Goal: Navigation & Orientation: Locate item on page

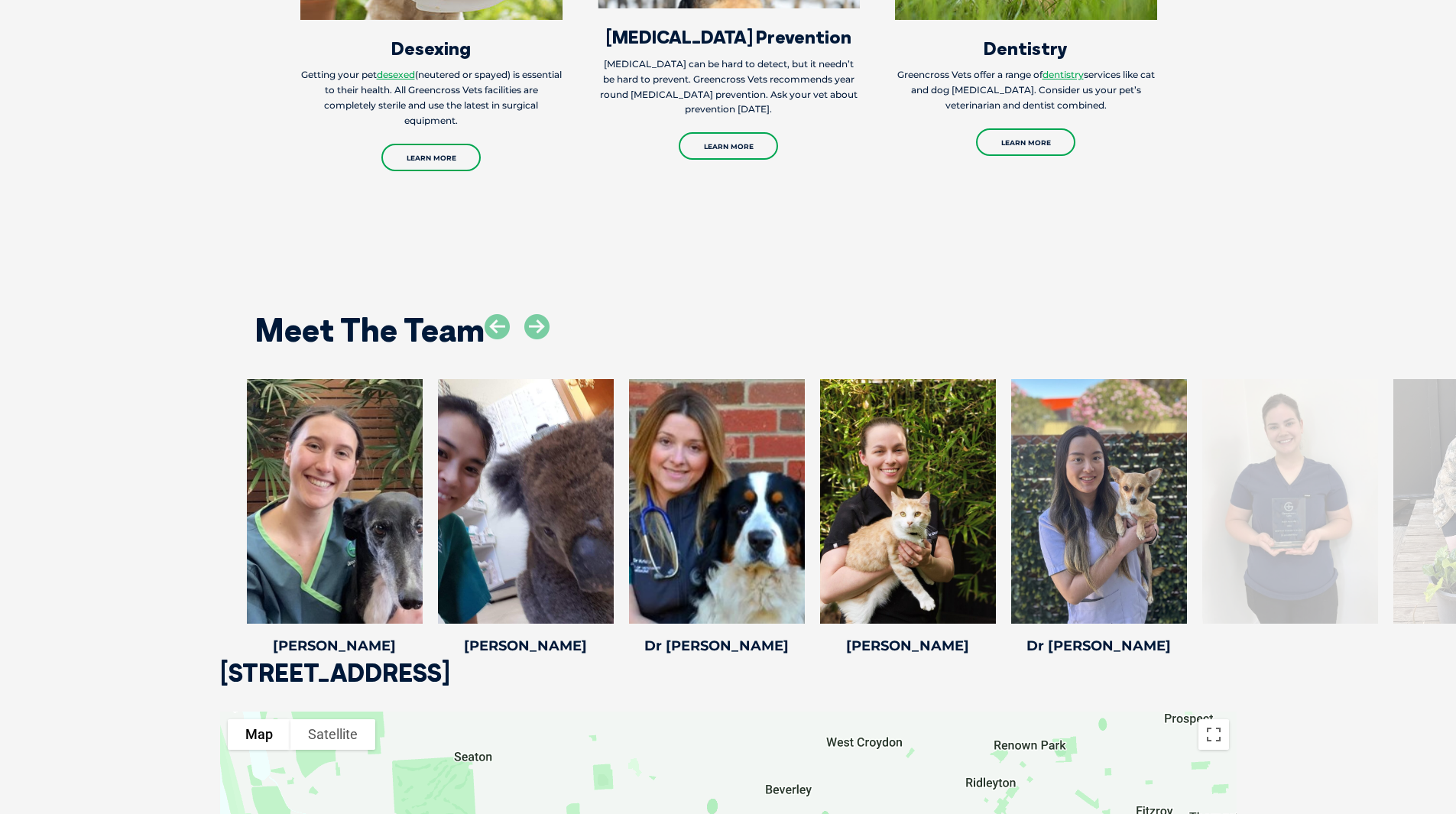
scroll to position [2215, 0]
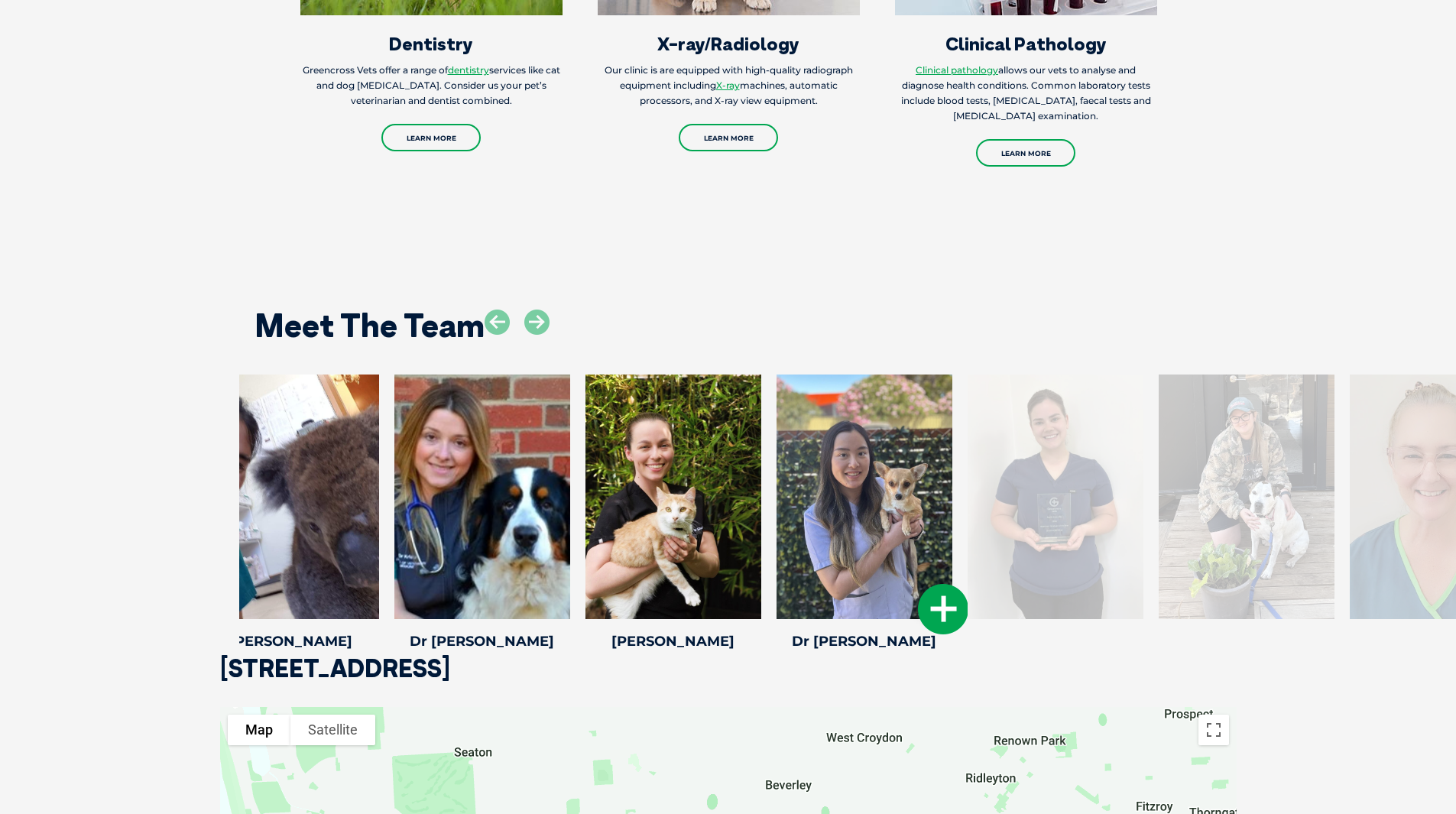
drag, startPoint x: 1069, startPoint y: 507, endPoint x: 804, endPoint y: 516, distance: 265.2
click at [804, 516] on div at bounding box center [865, 496] width 176 height 244
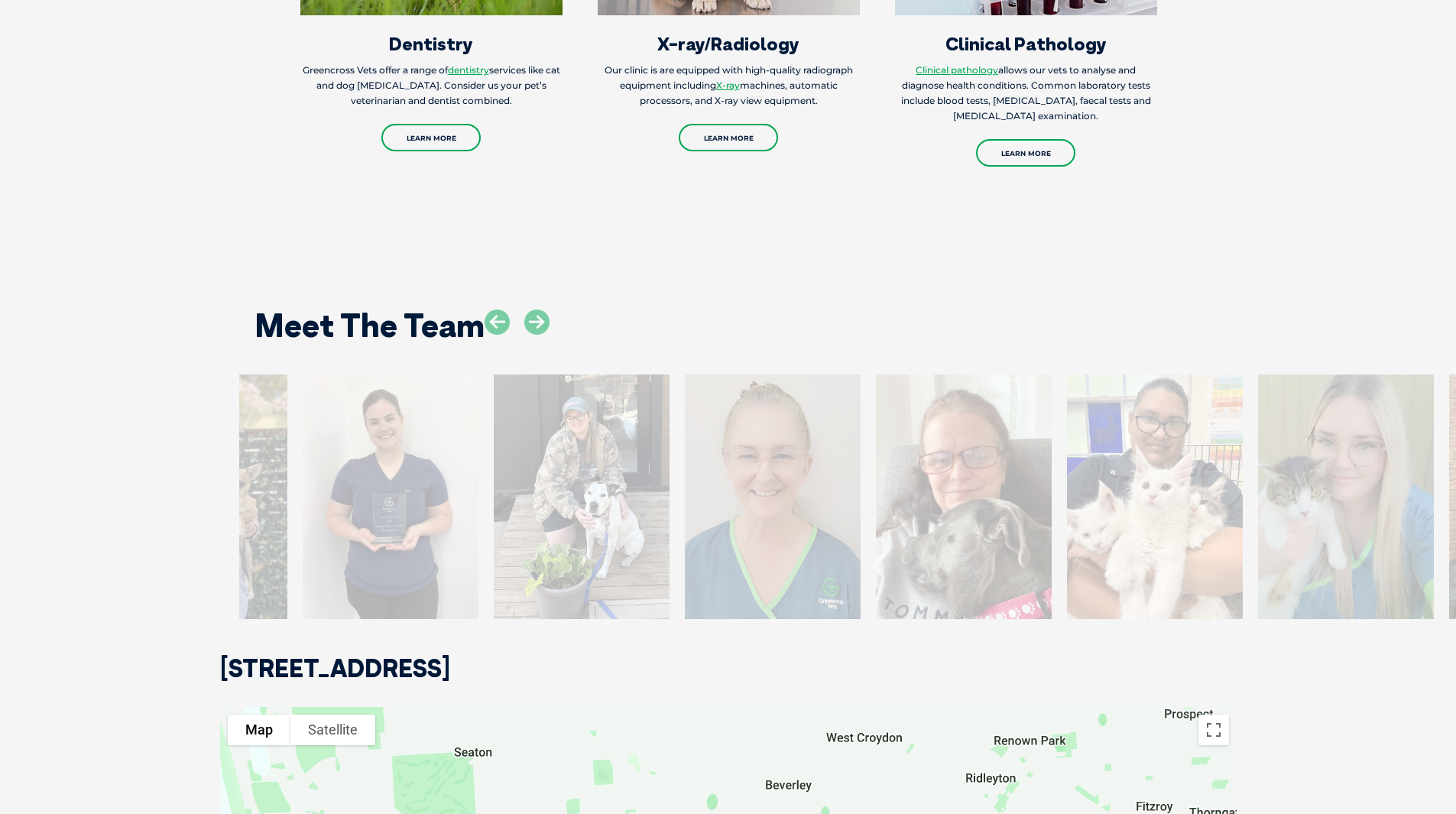
drag, startPoint x: 1249, startPoint y: 563, endPoint x: 363, endPoint y: 586, distance: 886.3
click at [363, 586] on div at bounding box center [390, 496] width 176 height 244
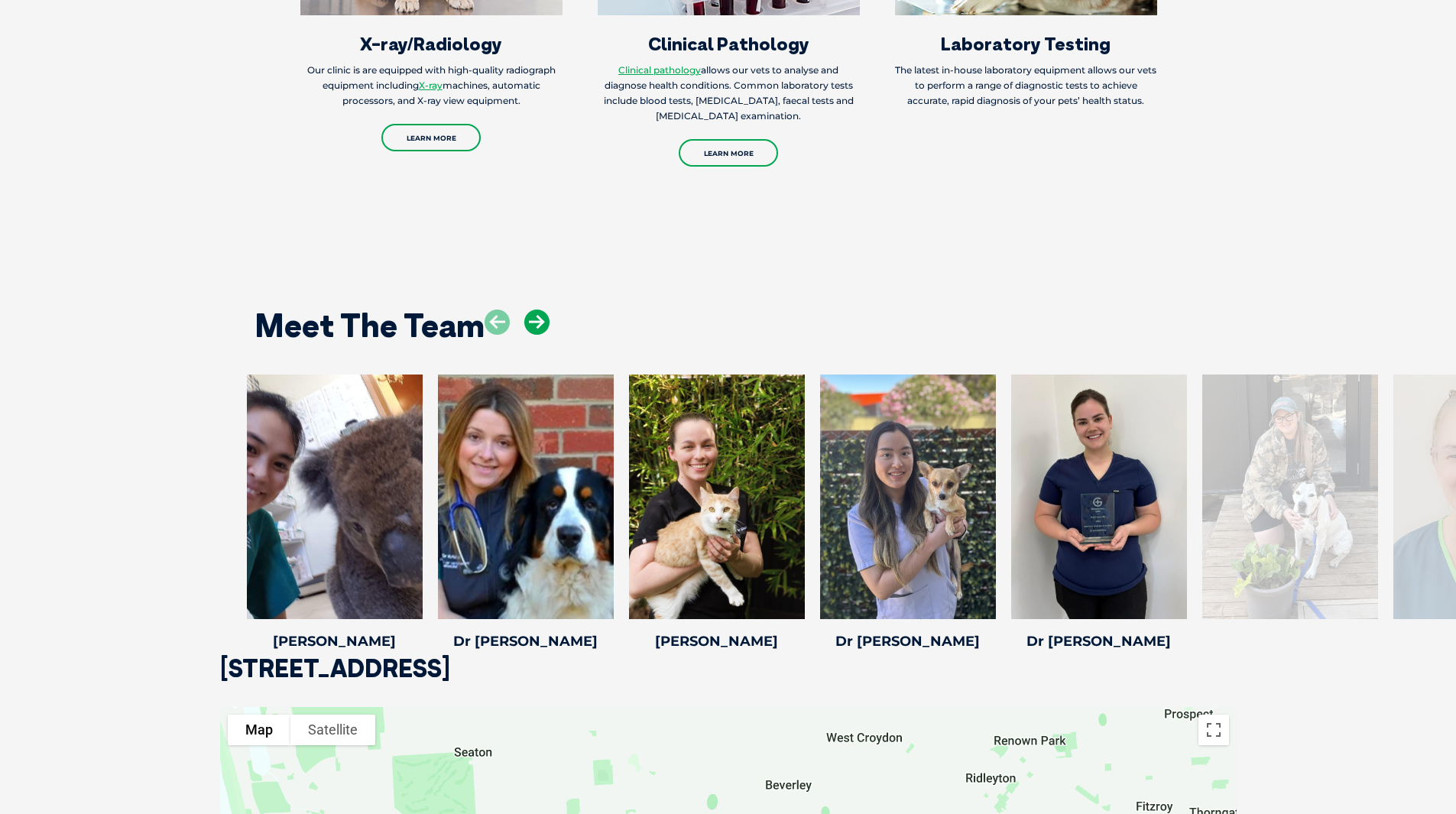
click at [545, 314] on icon at bounding box center [537, 322] width 25 height 25
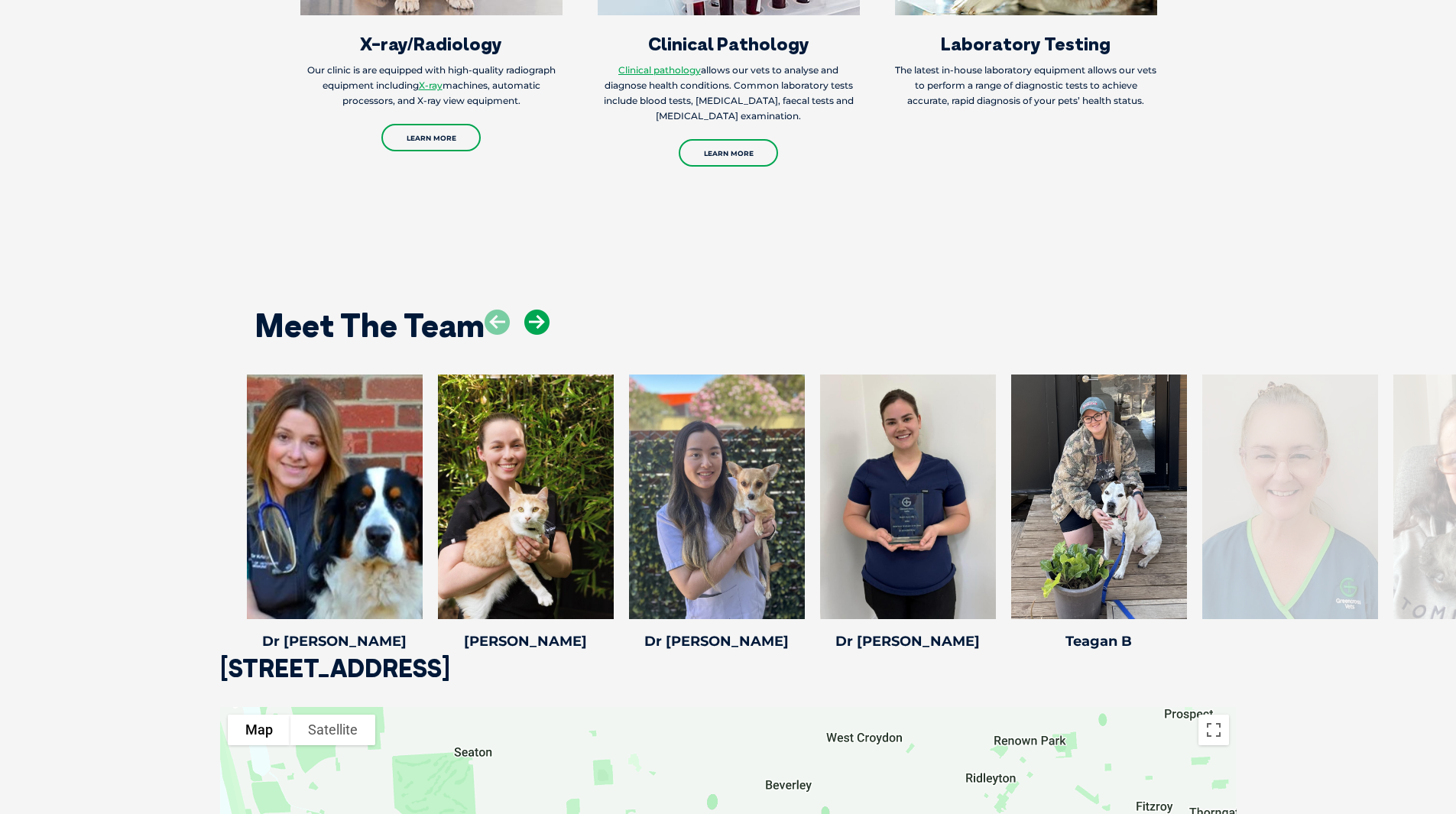
click at [545, 314] on icon at bounding box center [537, 322] width 25 height 25
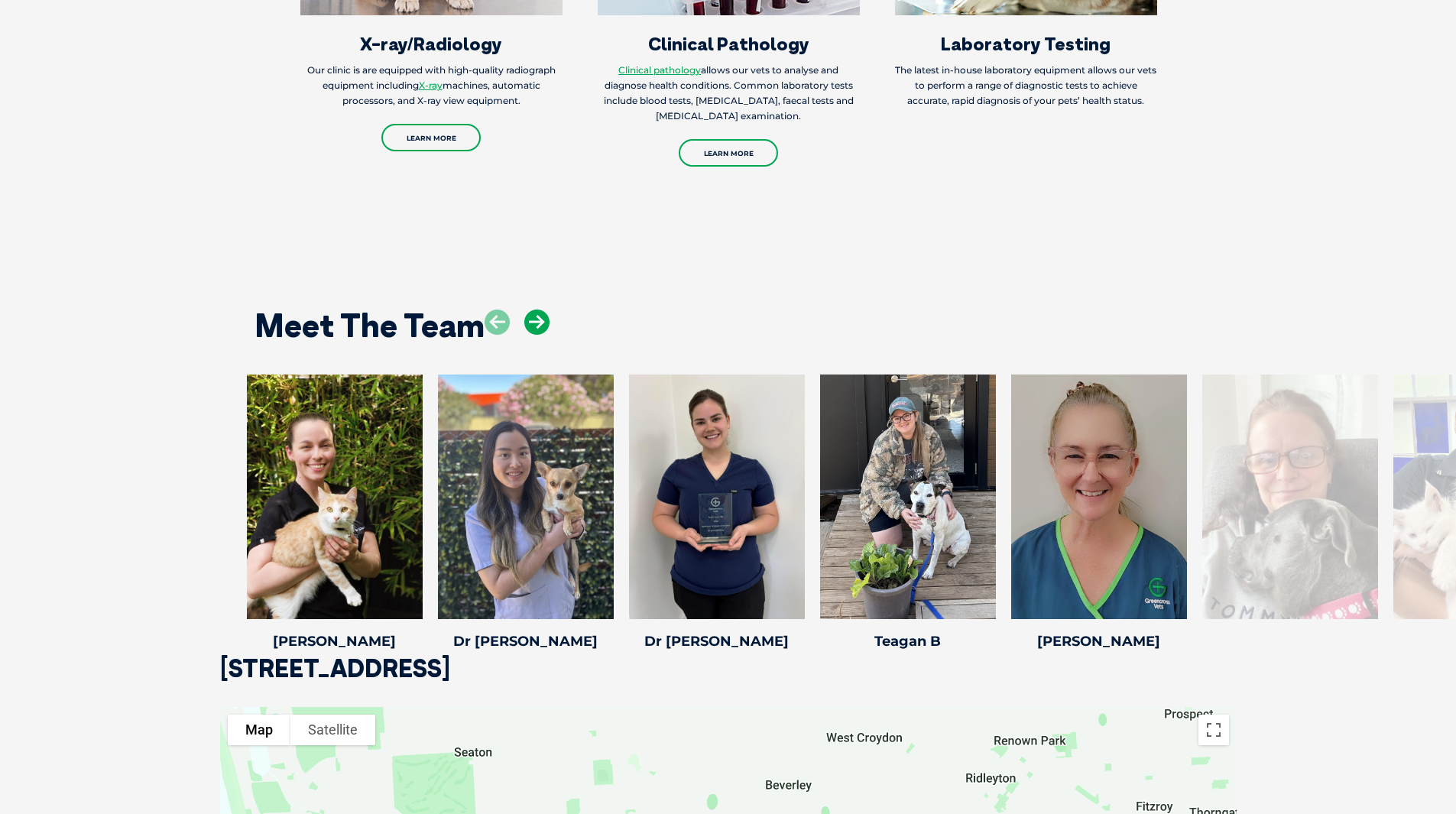
click at [545, 314] on icon at bounding box center [537, 322] width 25 height 25
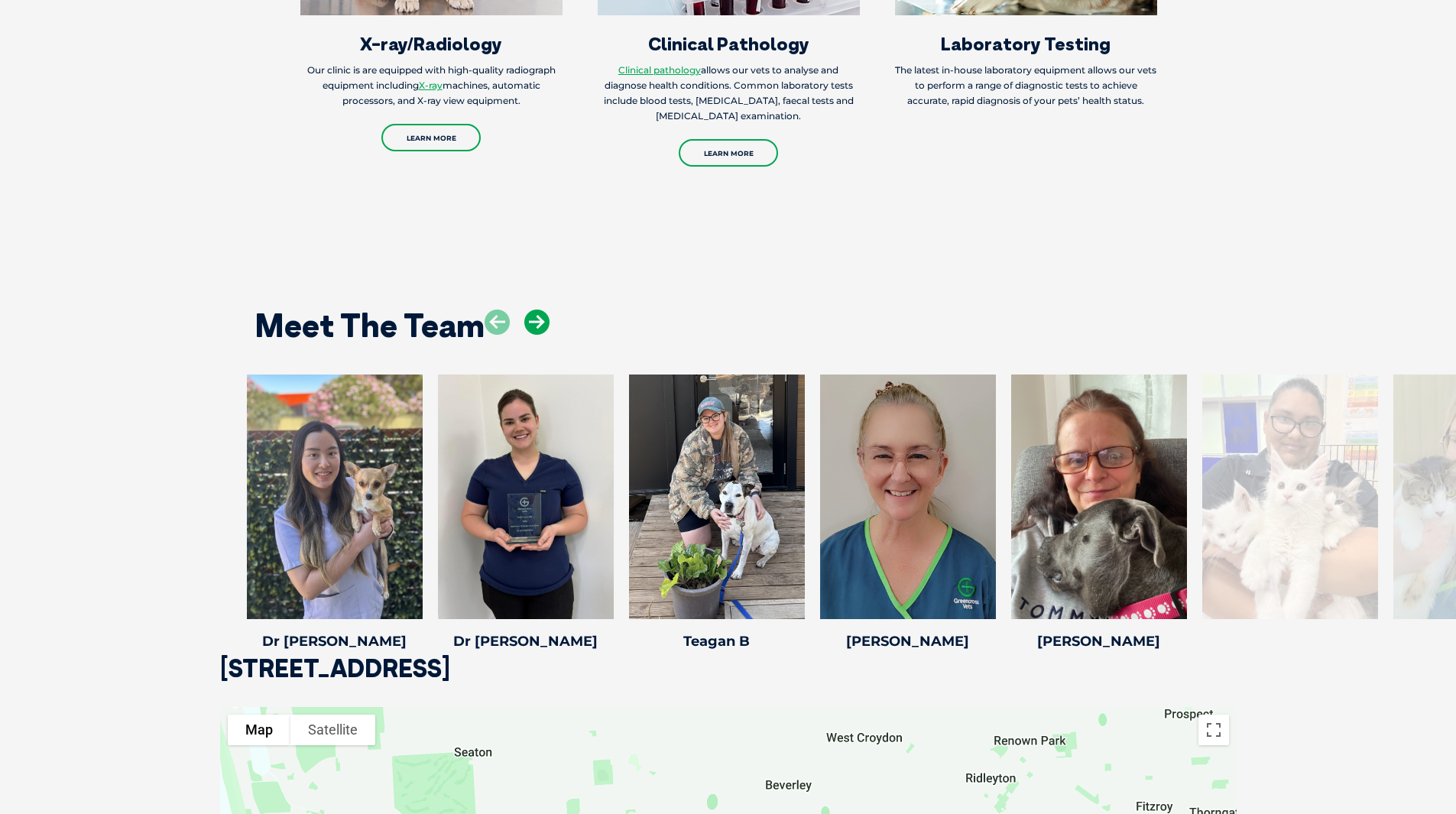
click at [545, 314] on icon at bounding box center [537, 322] width 25 height 25
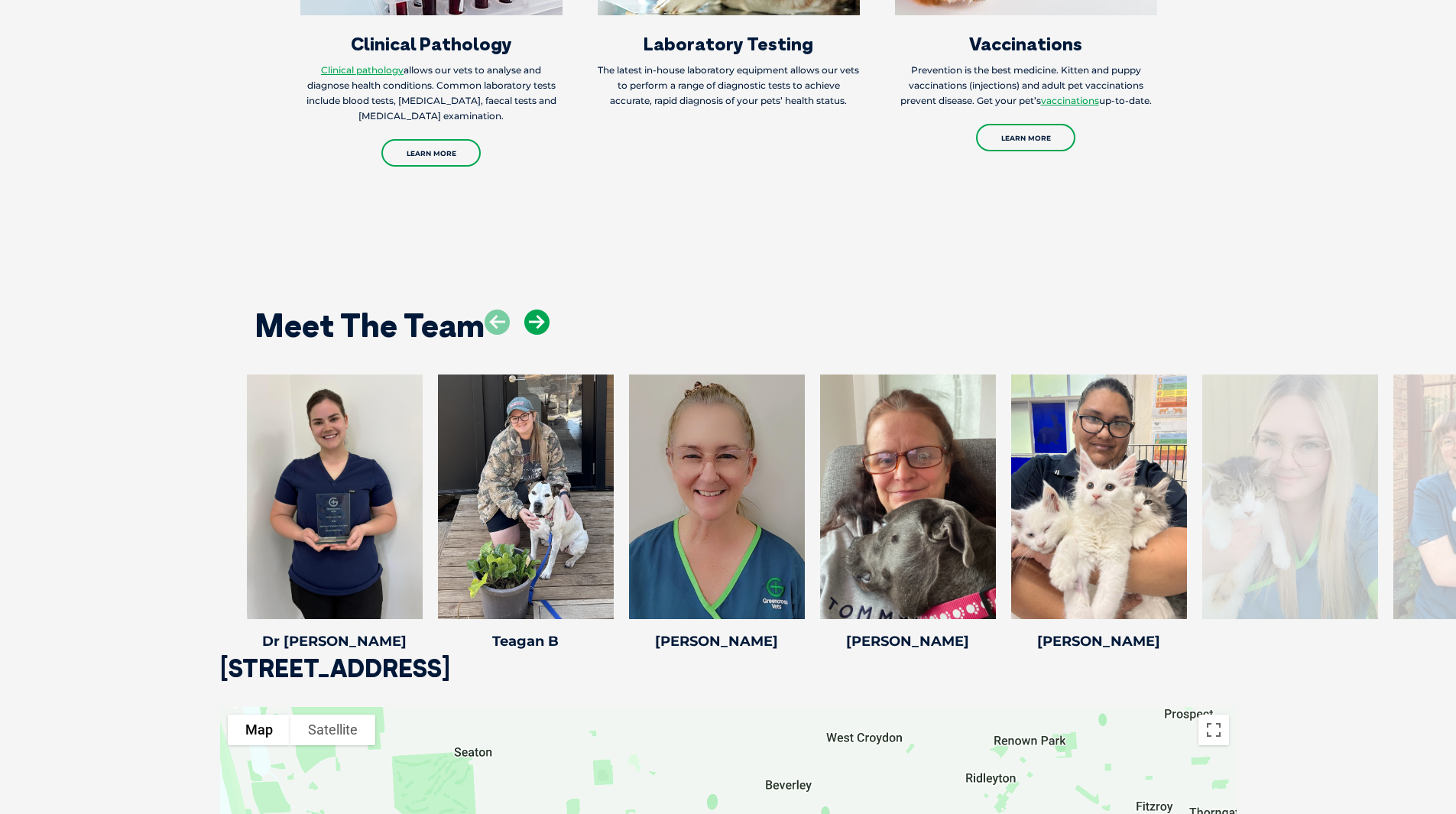
click at [545, 314] on icon at bounding box center [537, 322] width 25 height 25
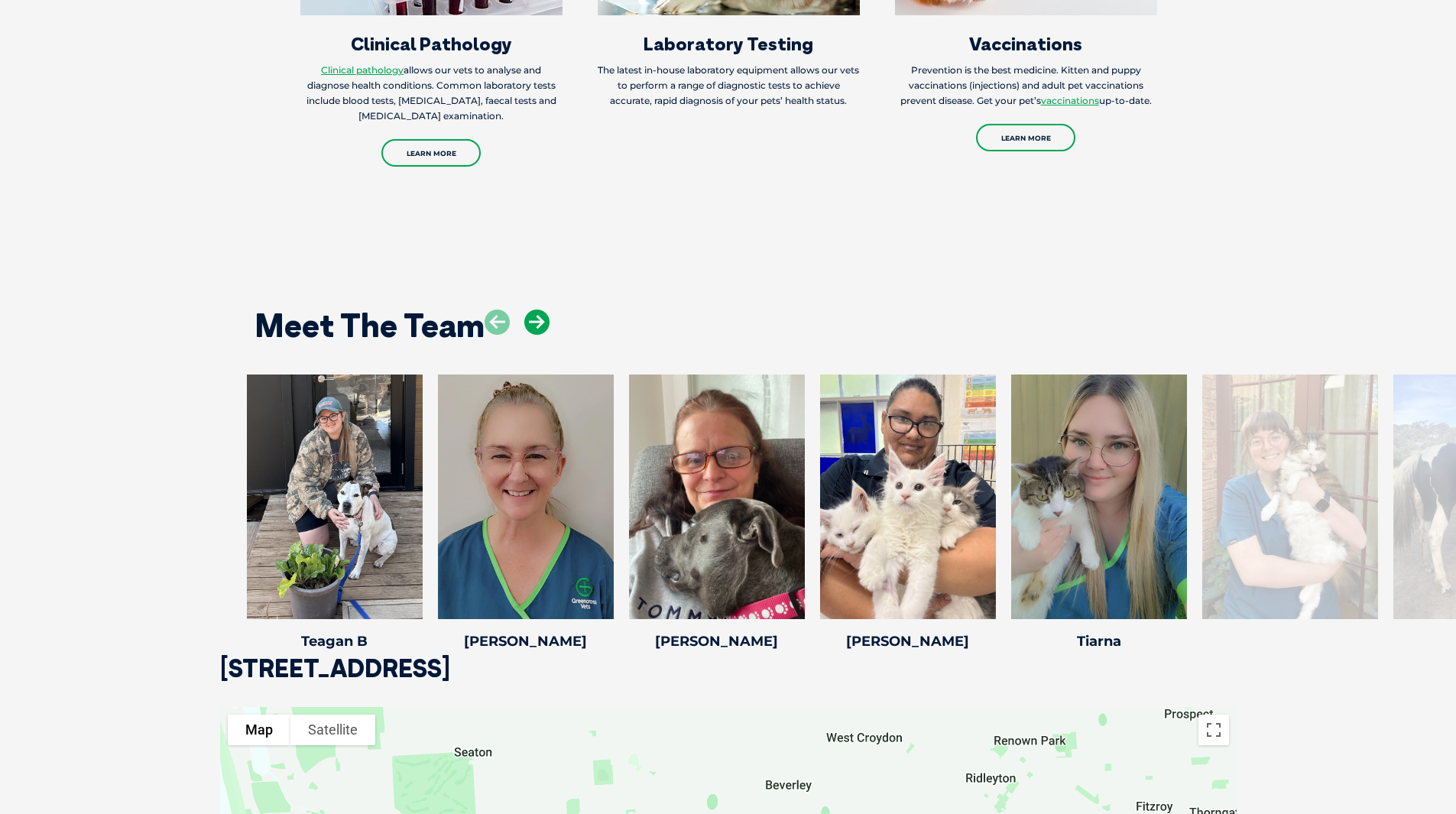
click at [545, 314] on icon at bounding box center [537, 322] width 25 height 25
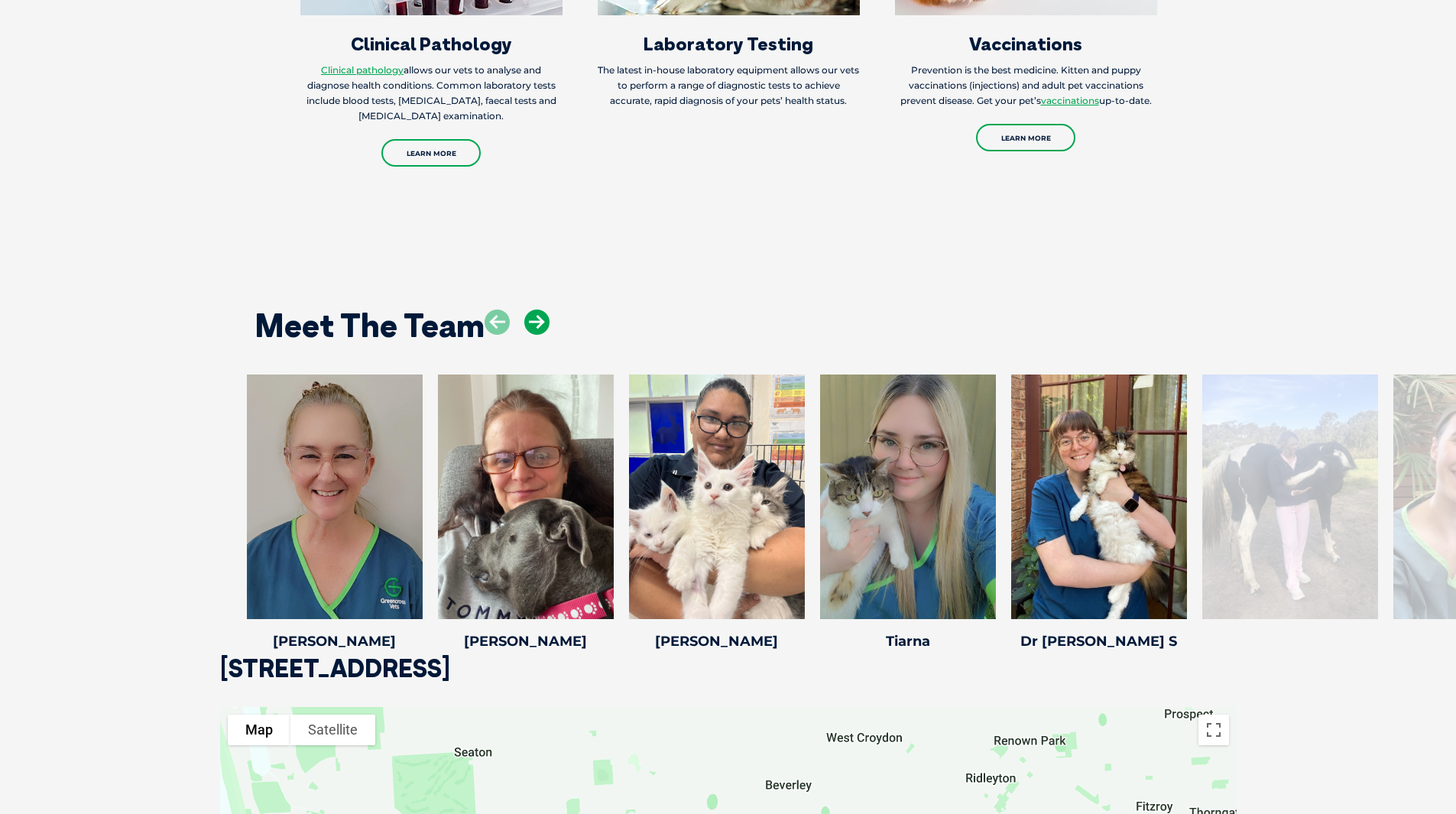
click at [545, 314] on icon at bounding box center [537, 322] width 25 height 25
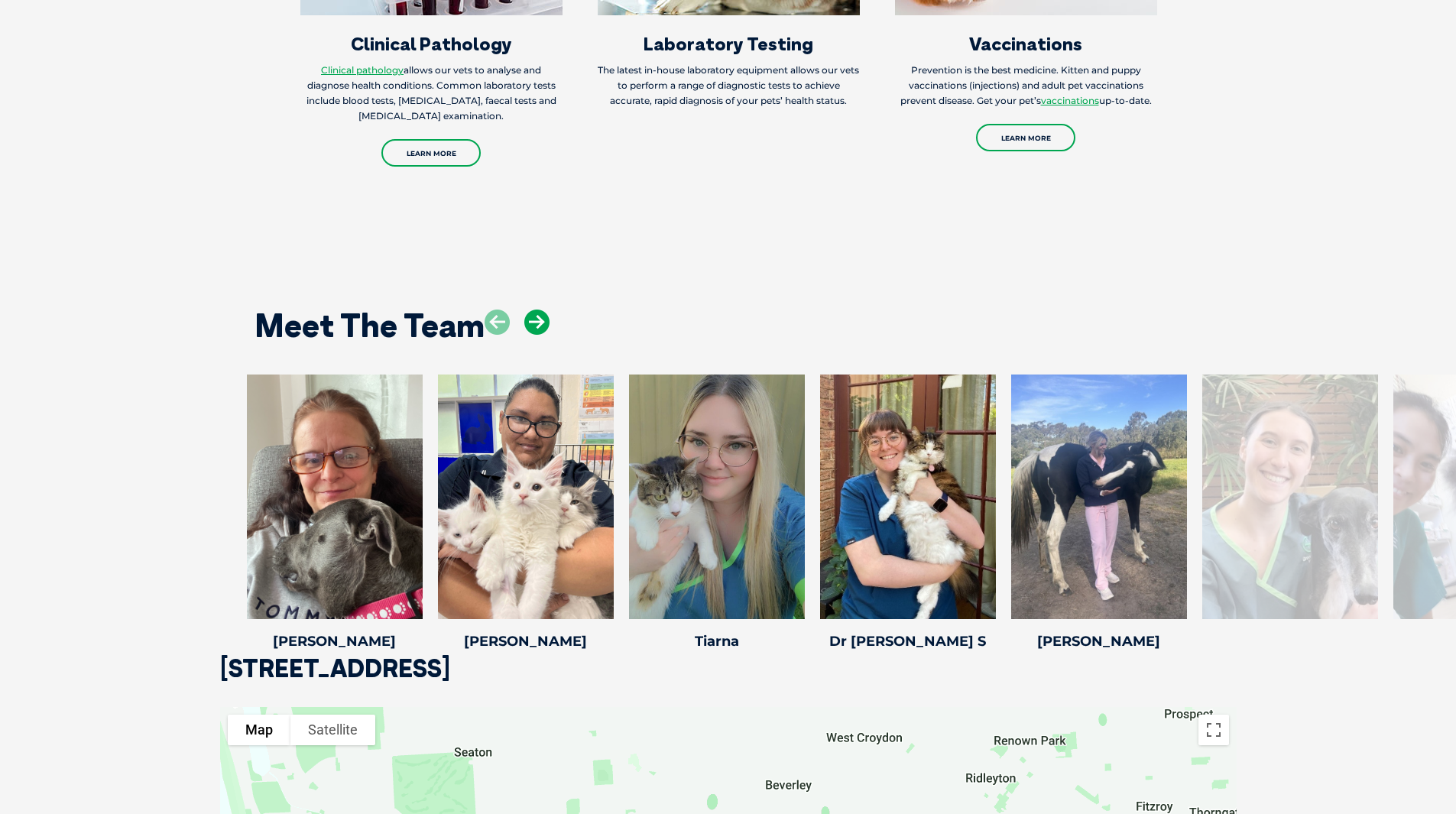
click at [545, 314] on icon at bounding box center [537, 322] width 25 height 25
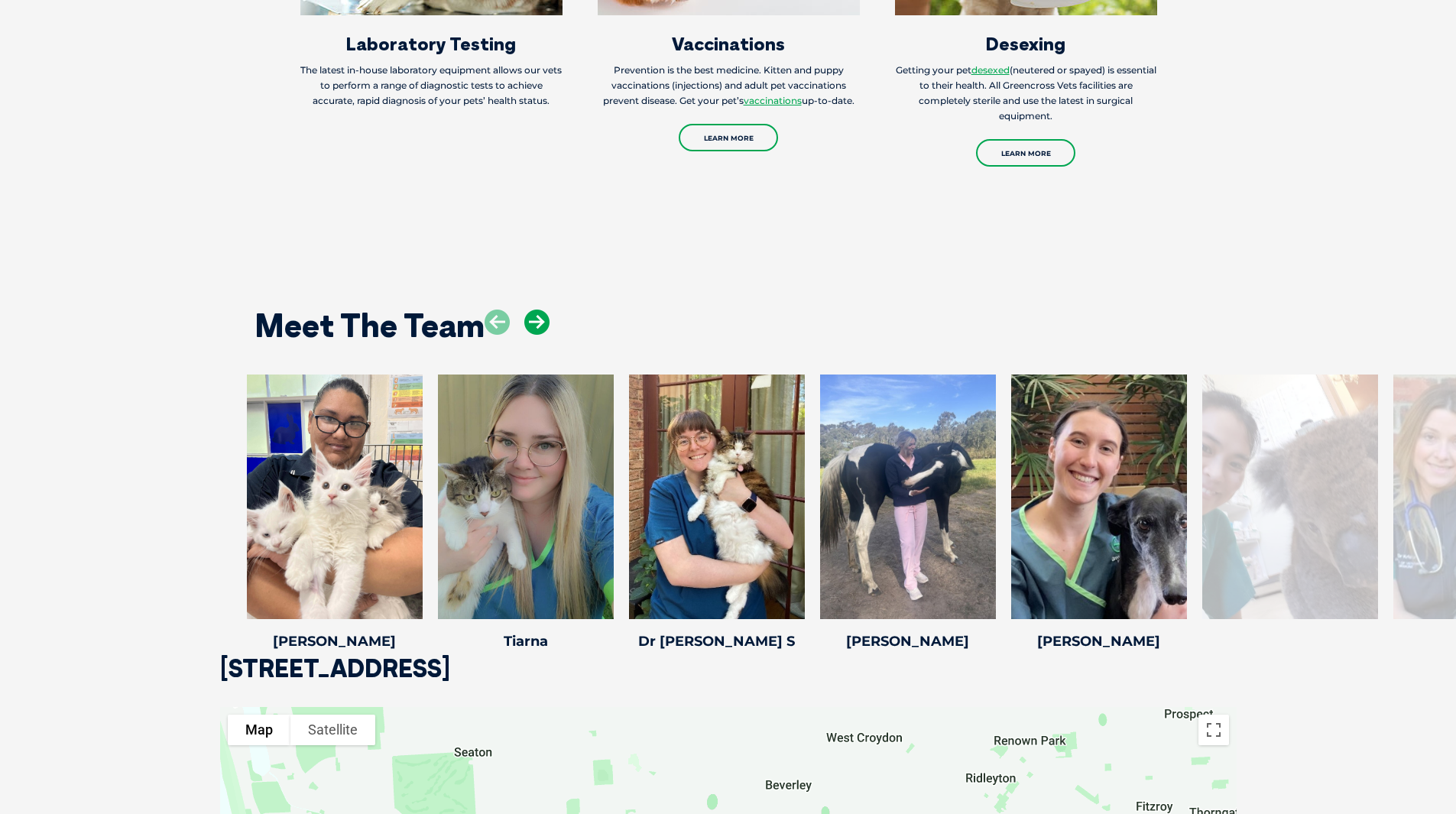
click at [545, 314] on icon at bounding box center [537, 322] width 25 height 25
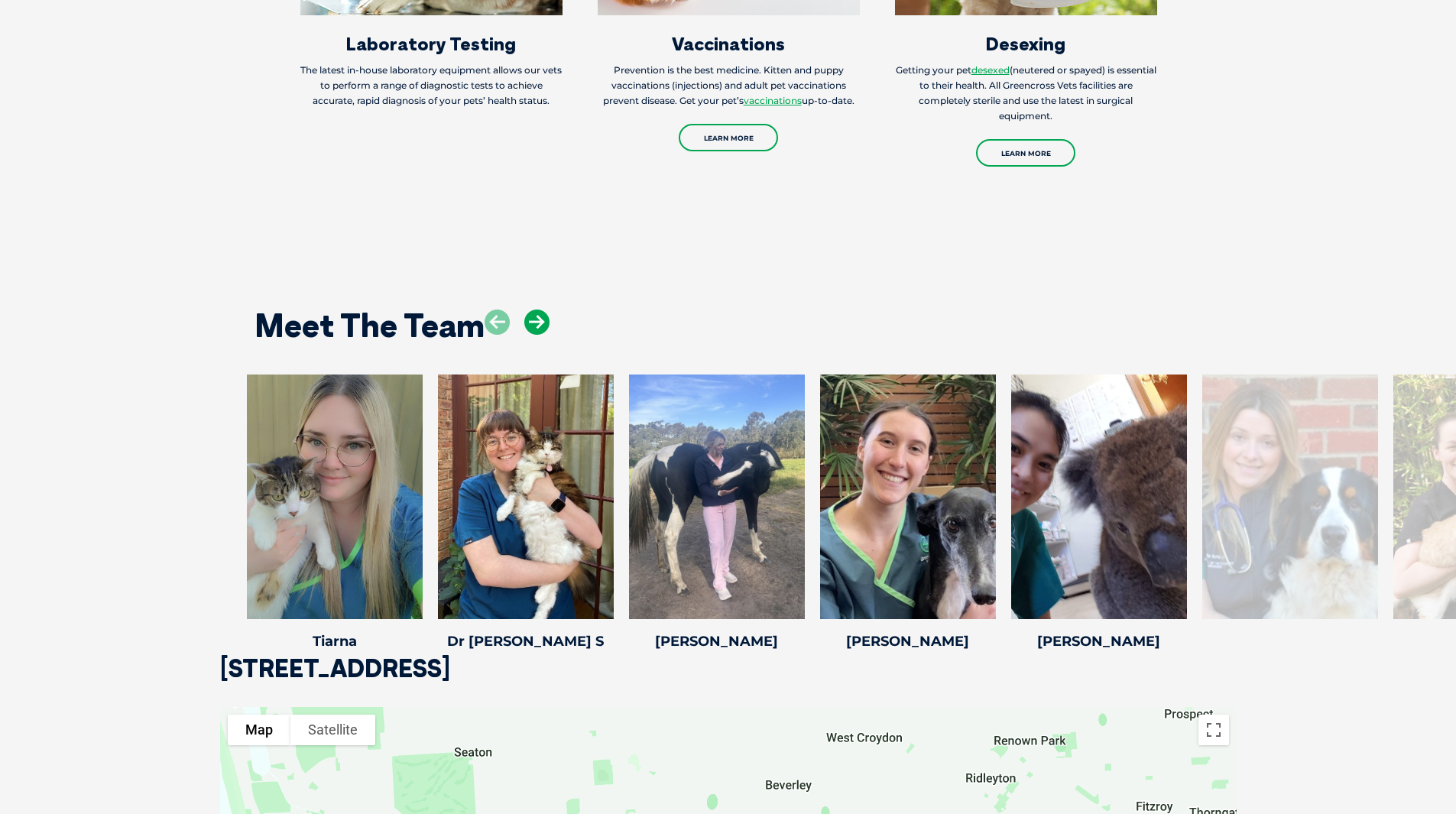
click at [545, 314] on icon at bounding box center [537, 322] width 25 height 25
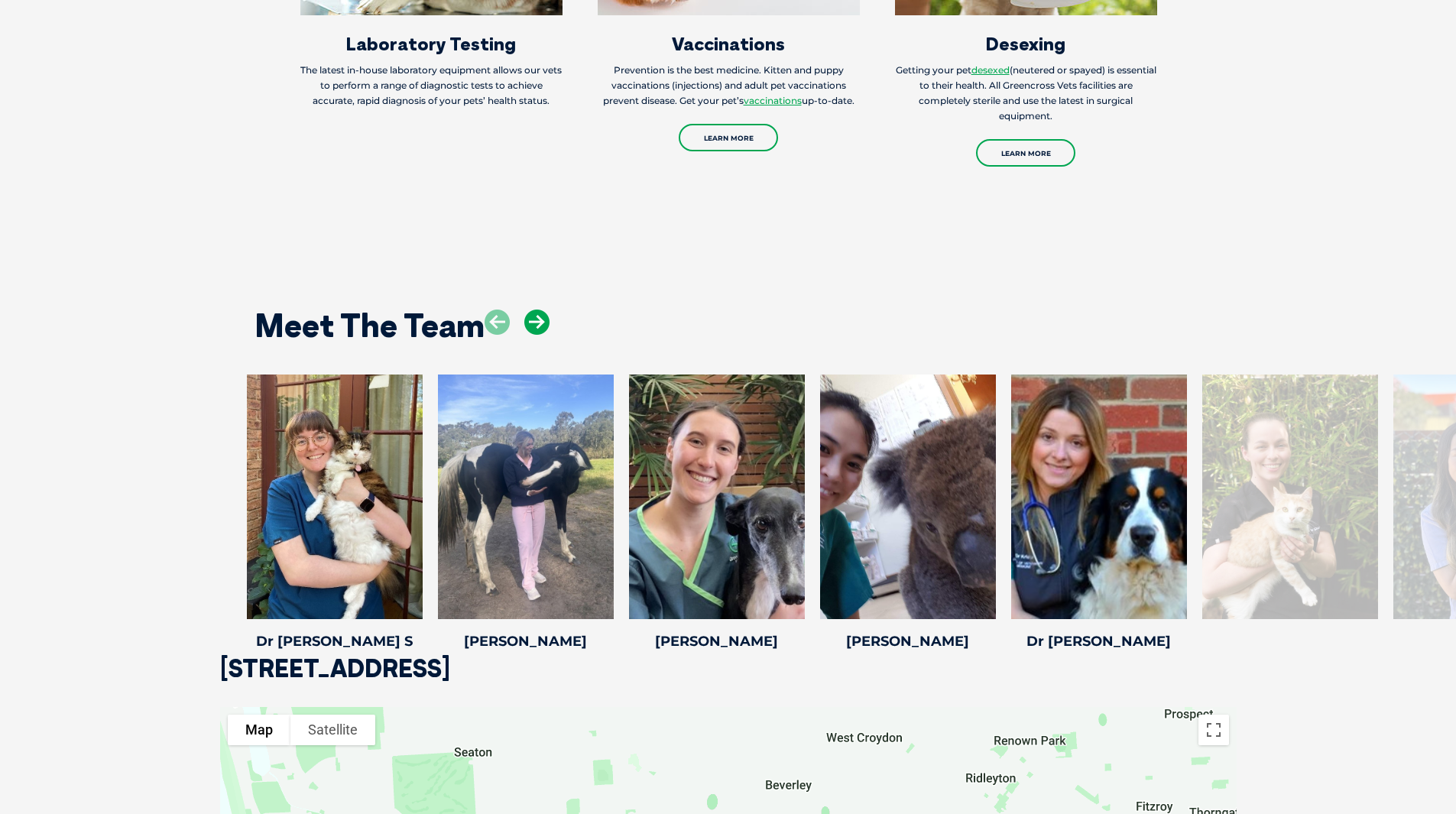
click at [543, 314] on icon at bounding box center [537, 322] width 25 height 25
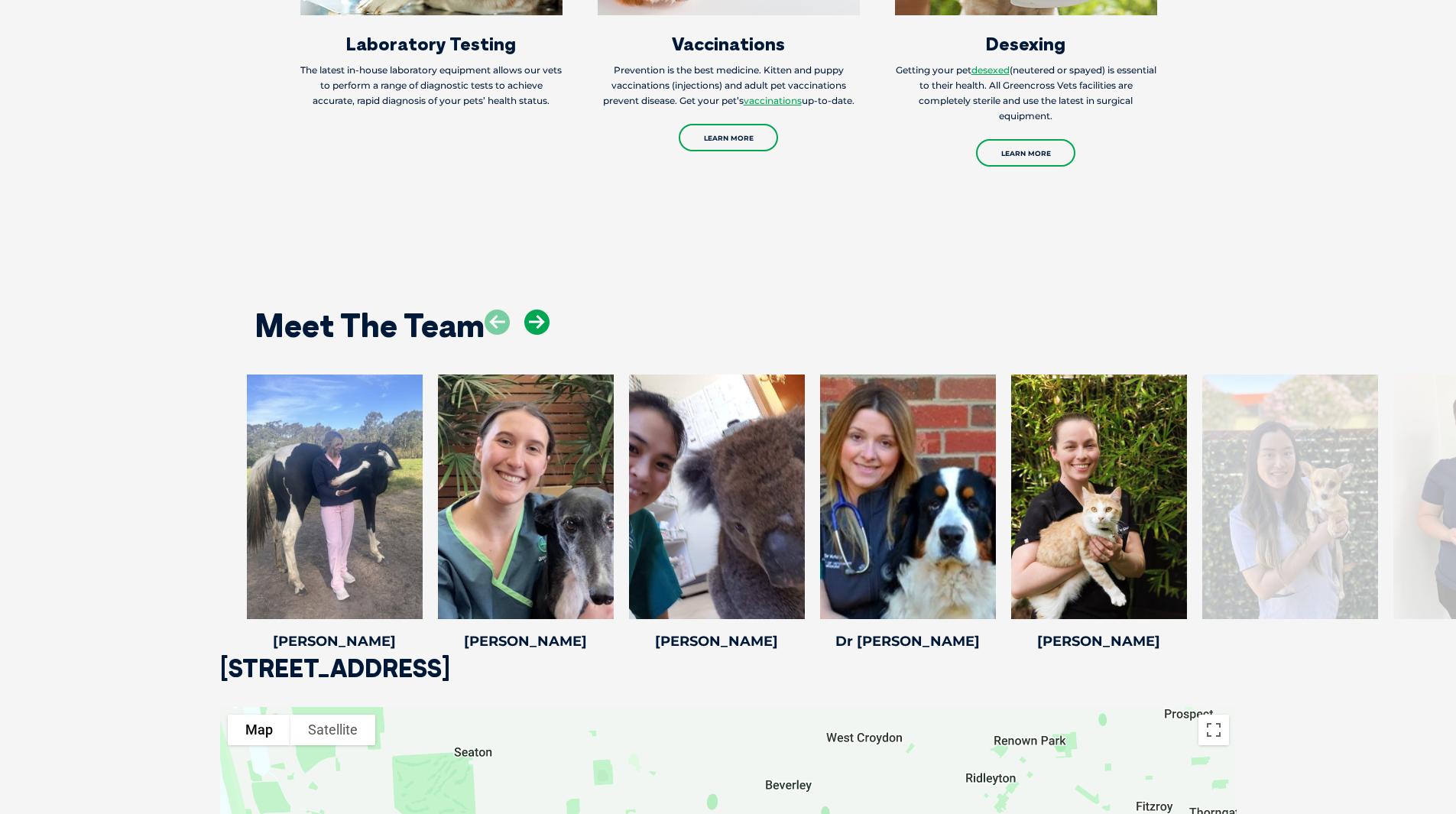
click at [543, 314] on icon at bounding box center [537, 322] width 25 height 25
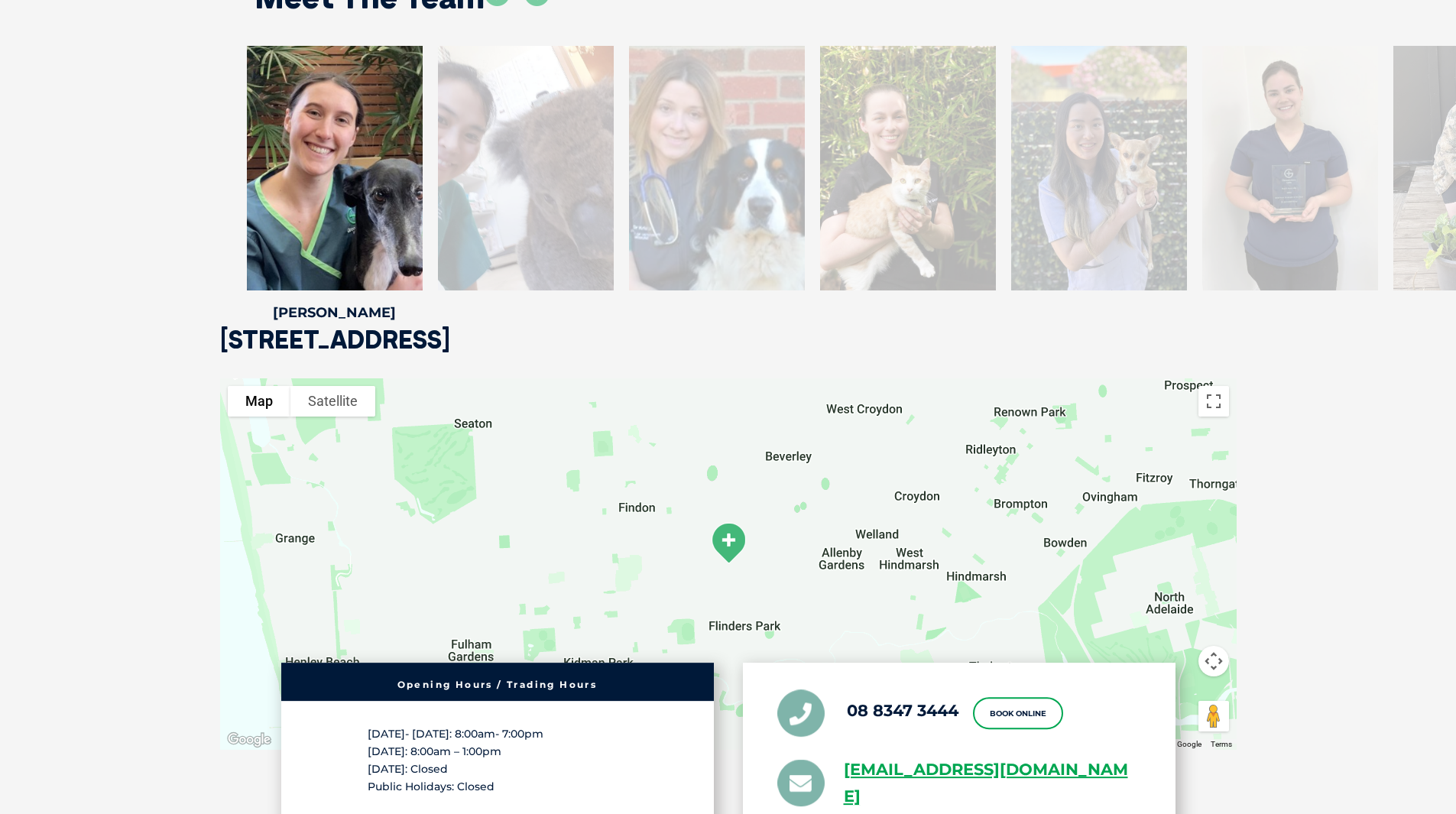
scroll to position [2598, 0]
